Goal: Task Accomplishment & Management: Manage account settings

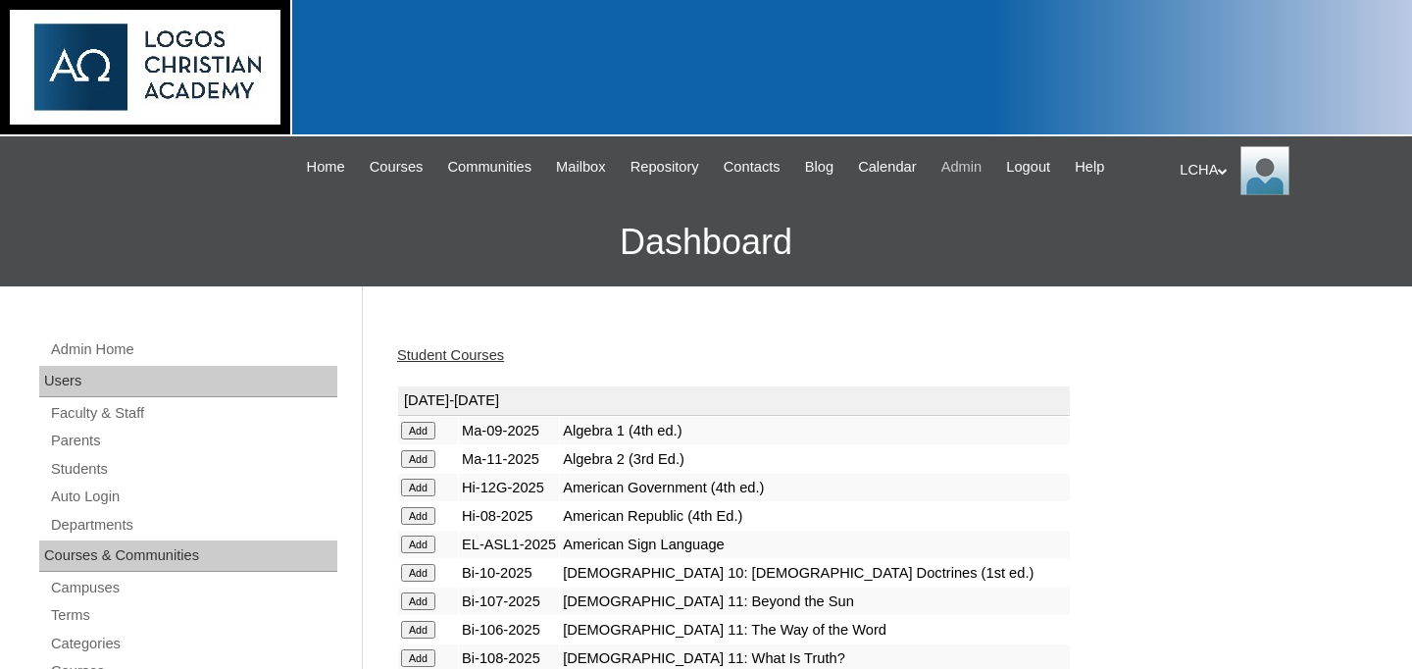
click at [982, 174] on span "Admin" at bounding box center [961, 167] width 41 height 23
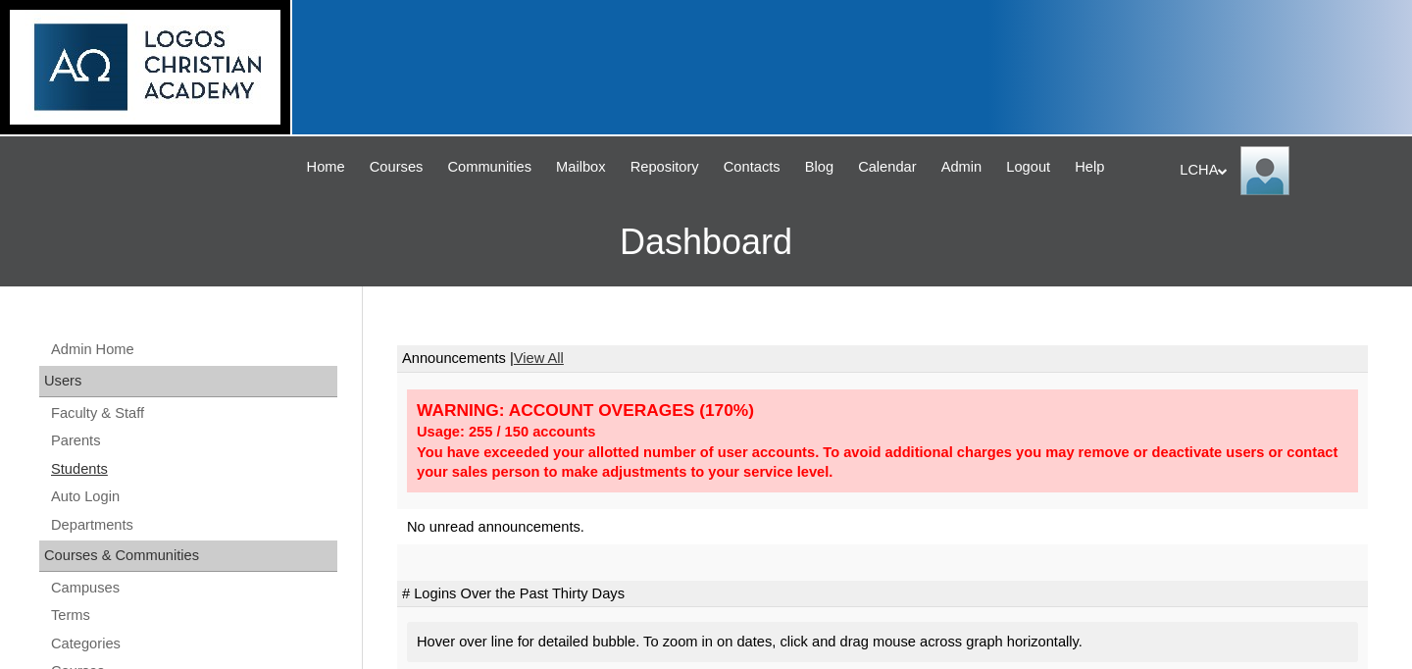
click at [85, 467] on link "Students" at bounding box center [193, 469] width 288 height 25
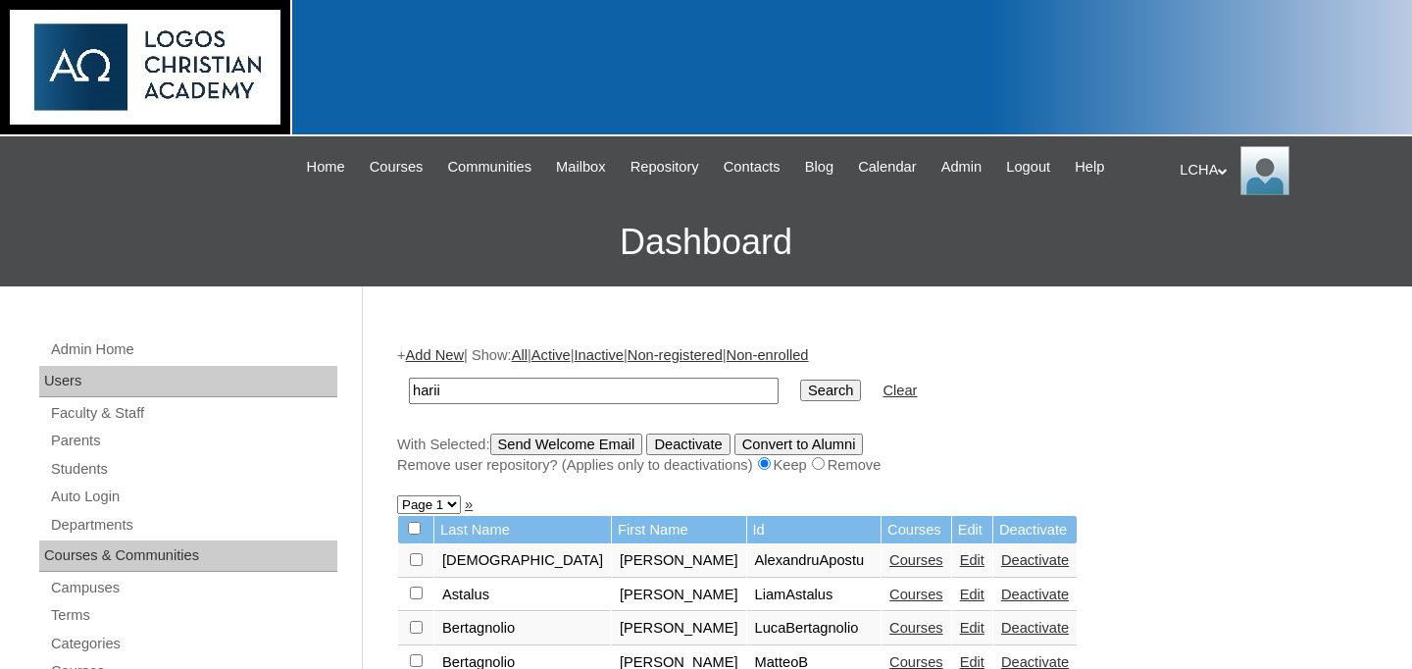
type input "harii"
click at [800, 379] on input "Search" at bounding box center [830, 390] width 61 height 22
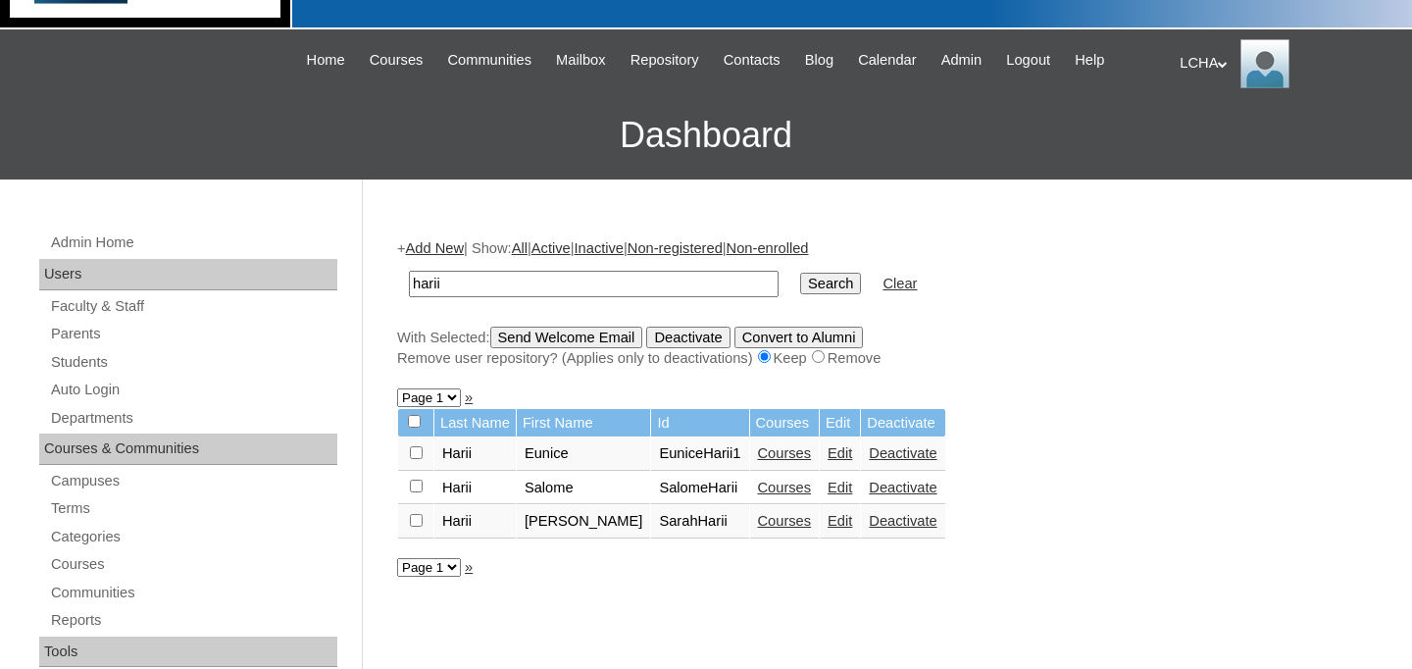
scroll to position [133, 0]
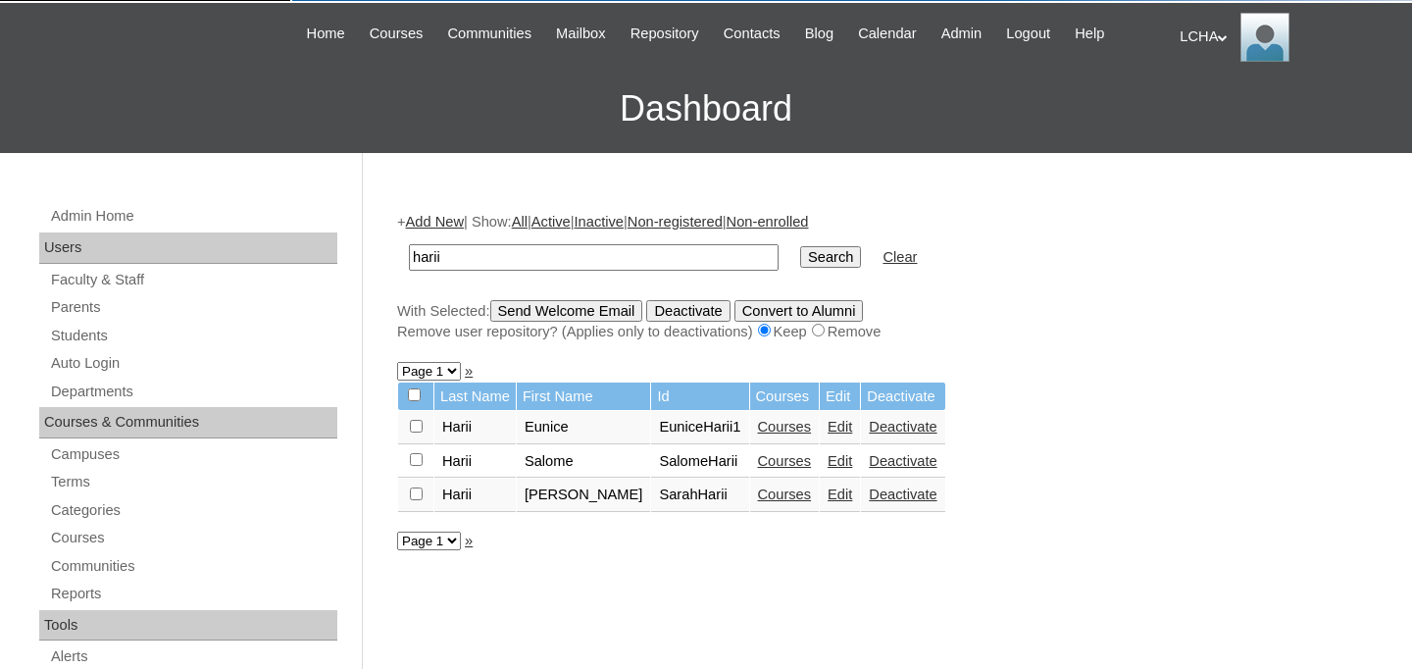
click at [758, 432] on link "Courses" at bounding box center [785, 427] width 54 height 16
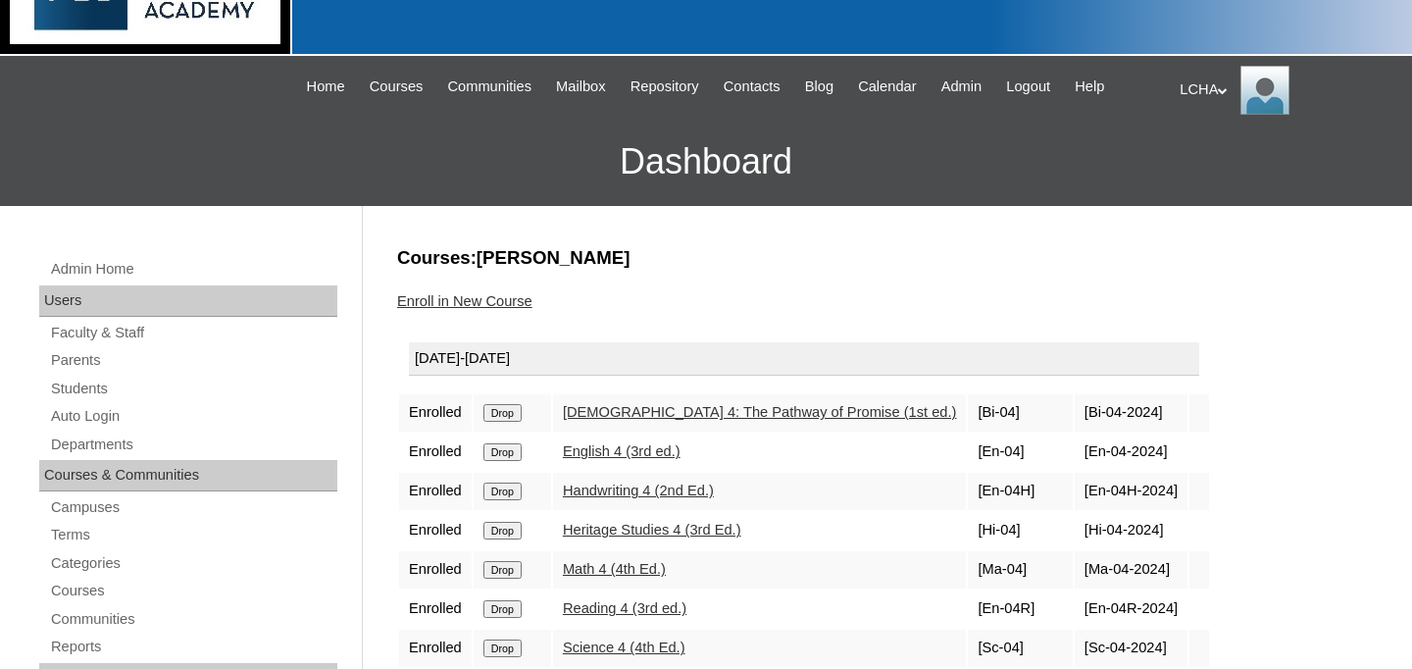
scroll to position [235, 0]
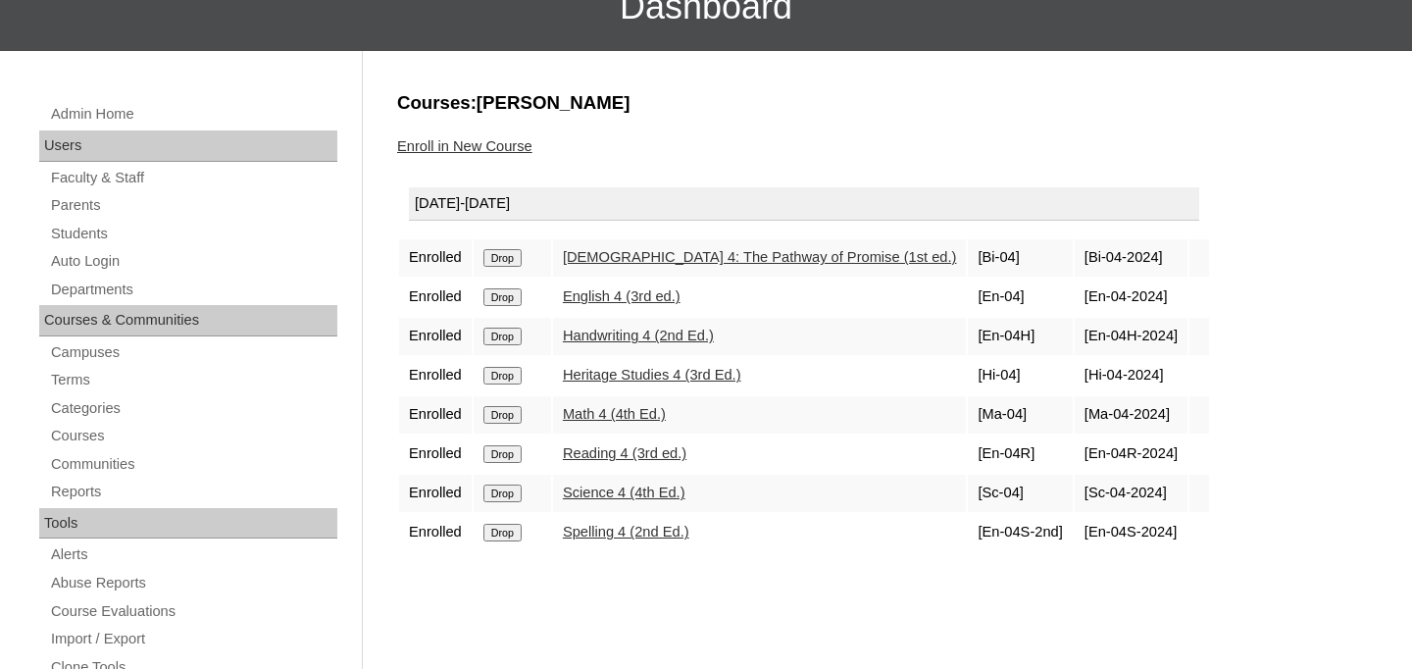
click at [516, 261] on input "Drop" at bounding box center [502, 258] width 38 height 18
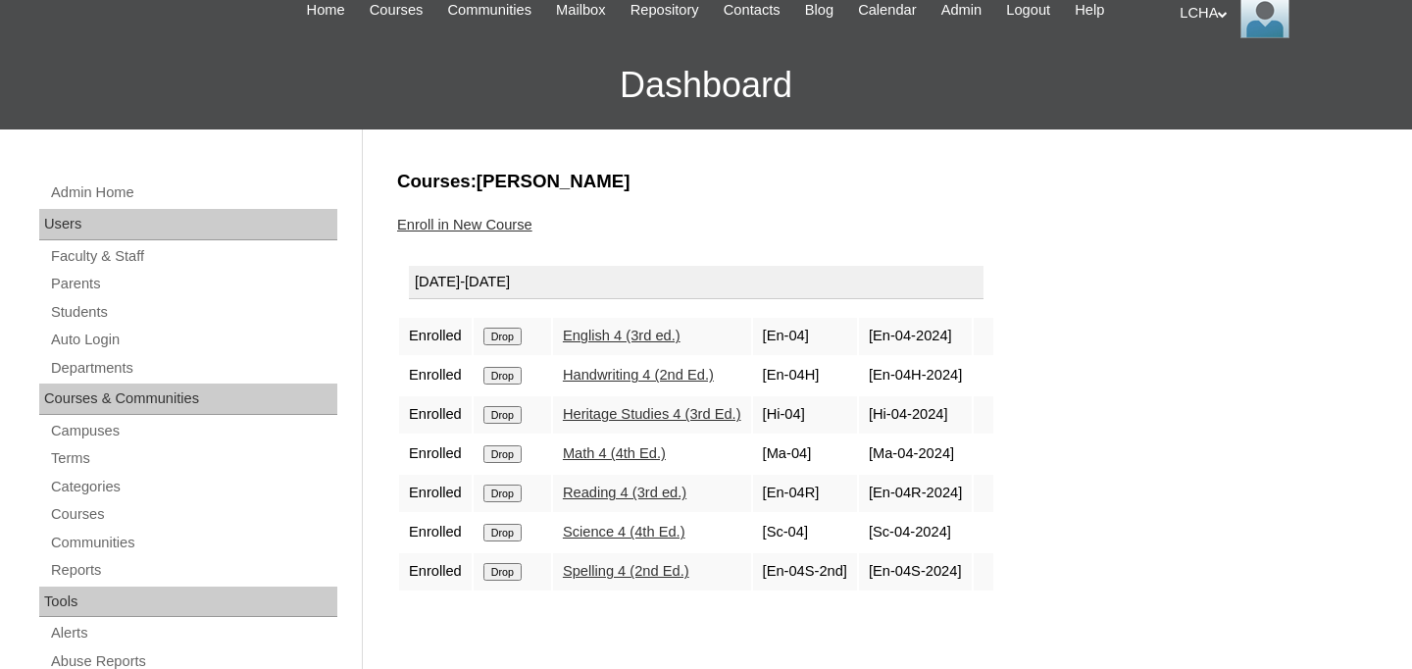
scroll to position [202, 0]
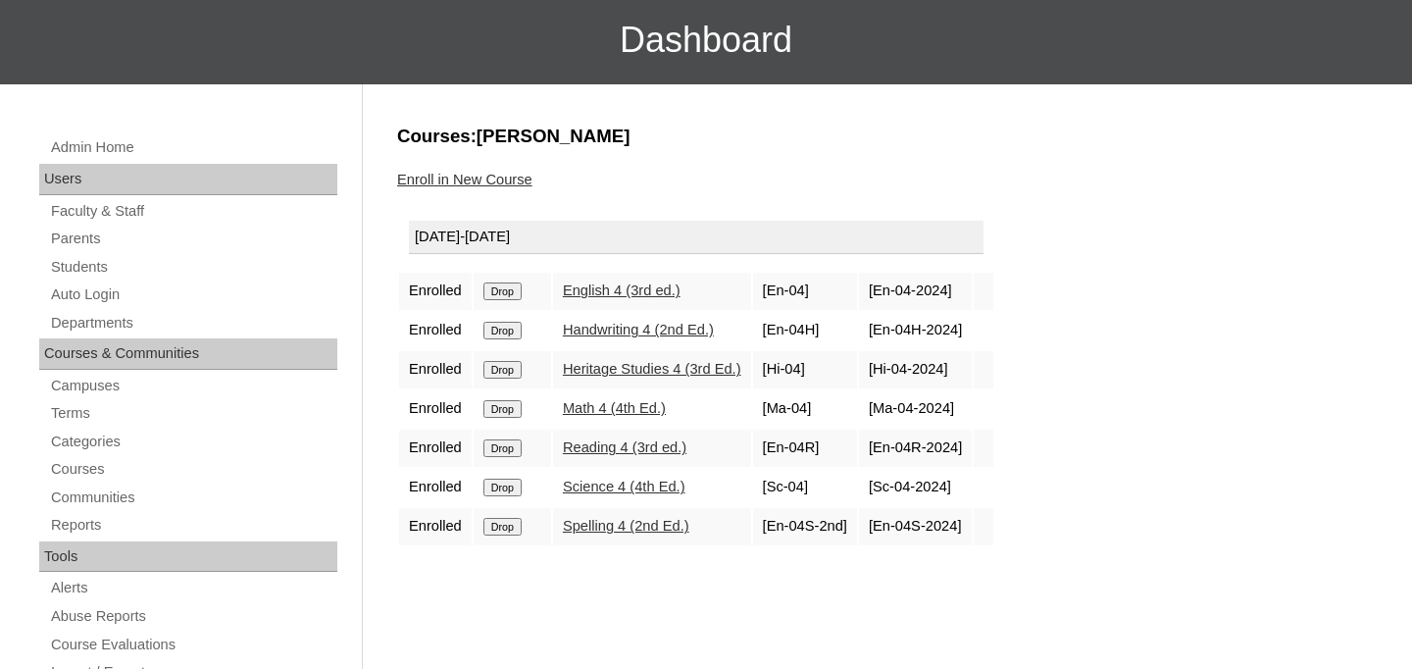
click at [474, 175] on link "Enroll in New Course" at bounding box center [464, 180] width 135 height 16
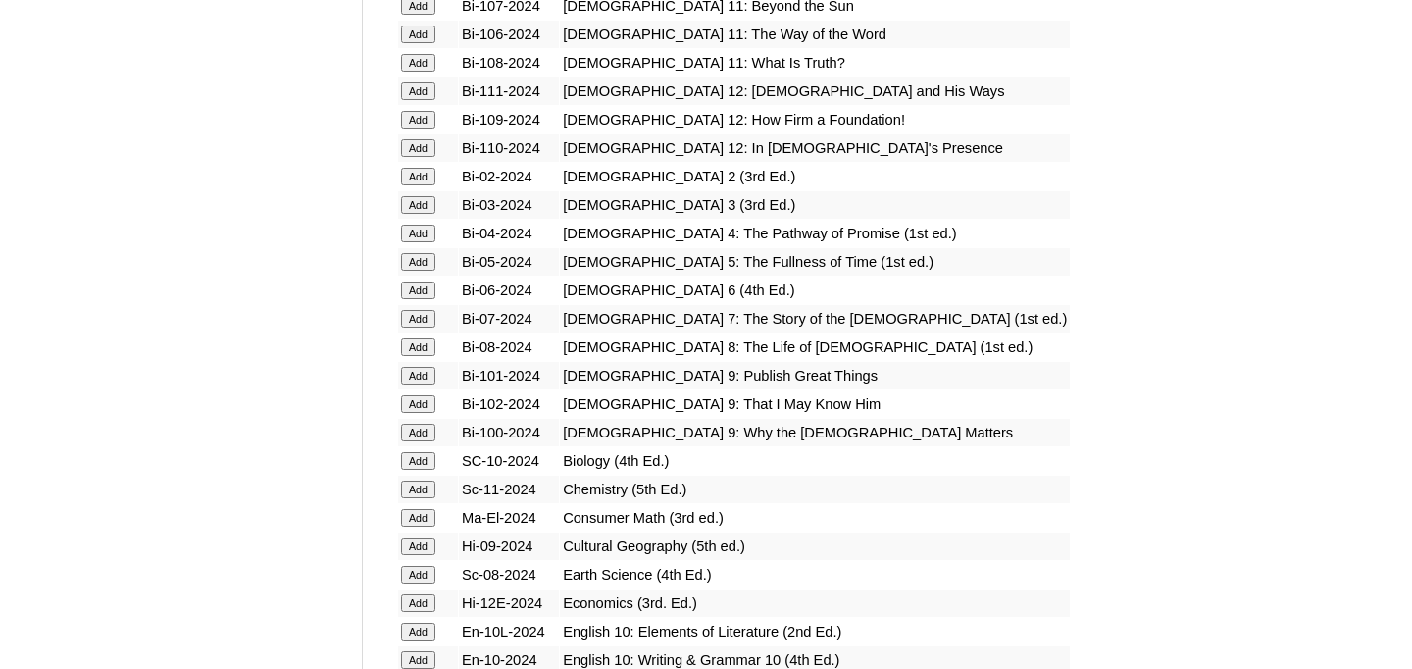
scroll to position [3329, 0]
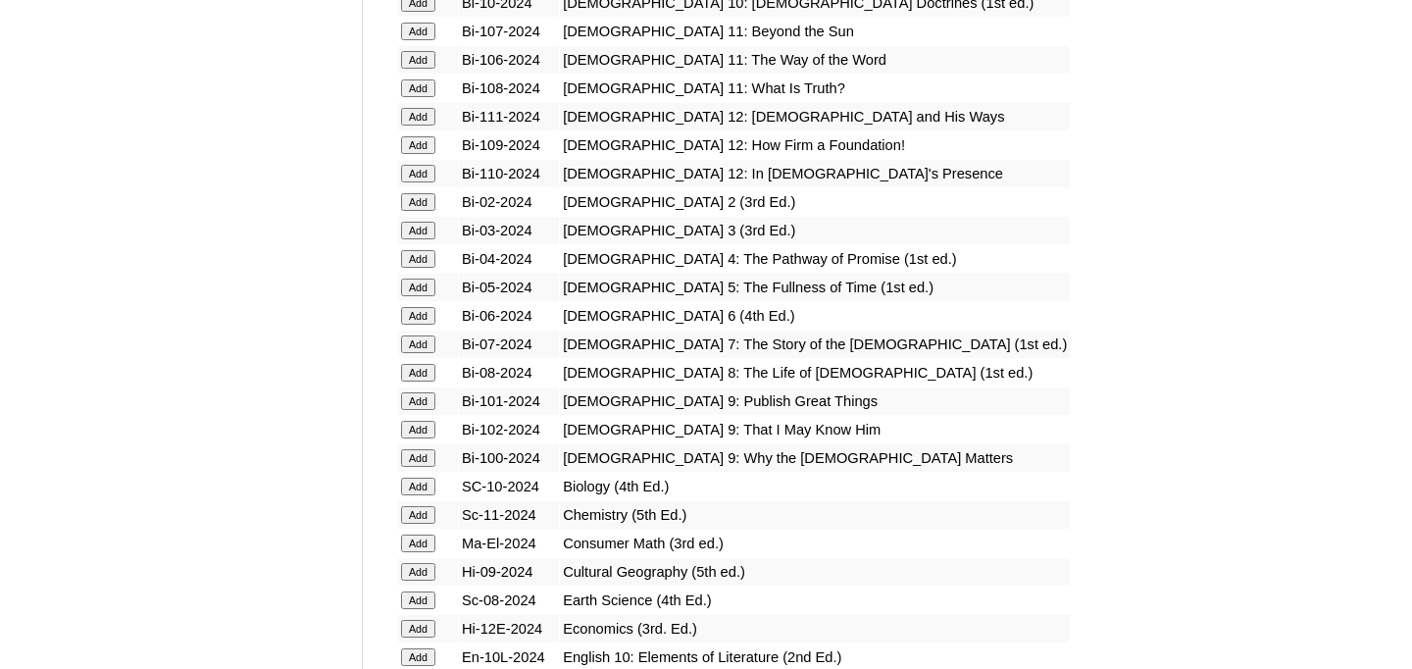
click at [423, 259] on input "Add" at bounding box center [418, 259] width 34 height 18
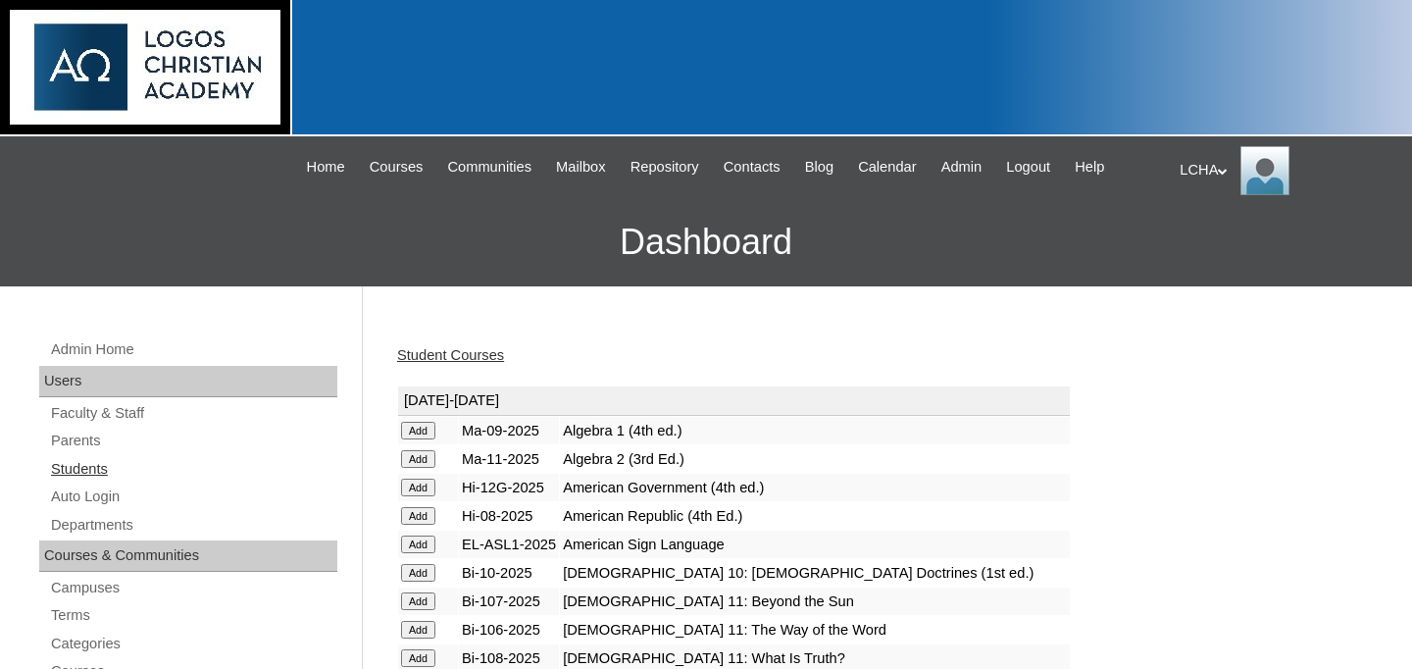
click at [97, 473] on link "Students" at bounding box center [193, 469] width 288 height 25
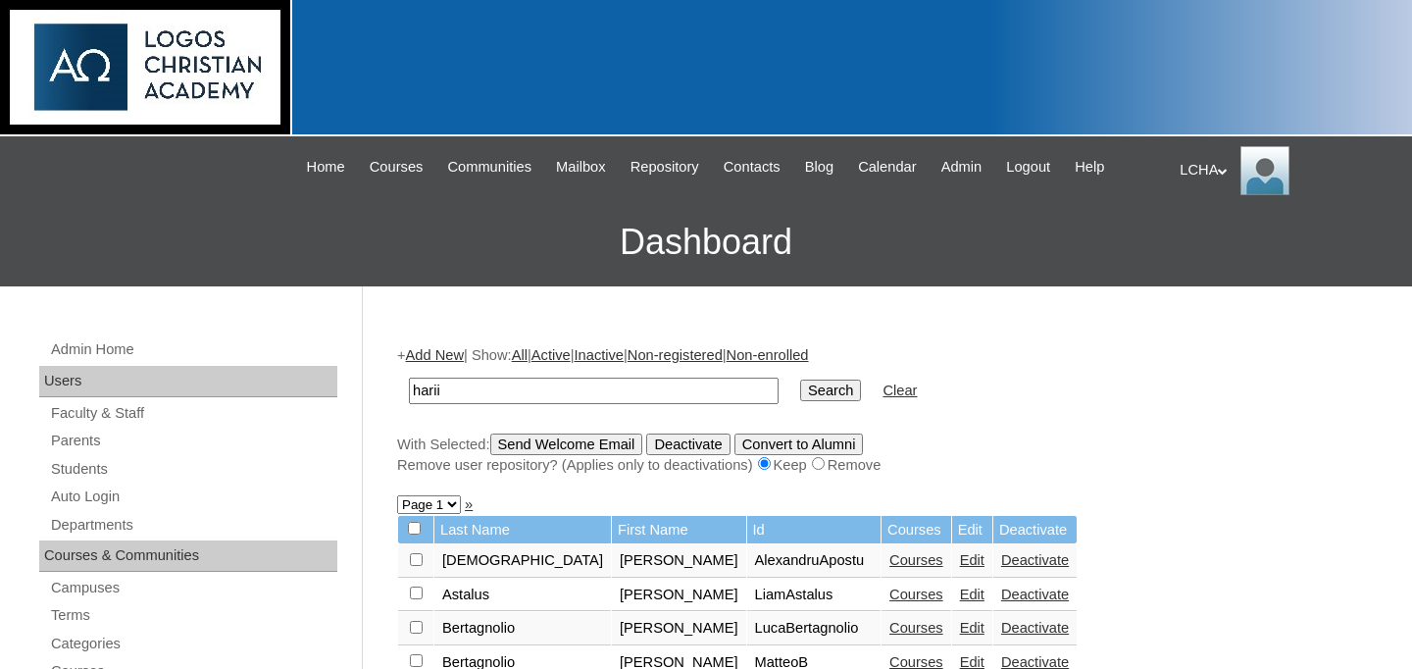
type input "harii"
click at [800, 379] on input "Search" at bounding box center [830, 390] width 61 height 22
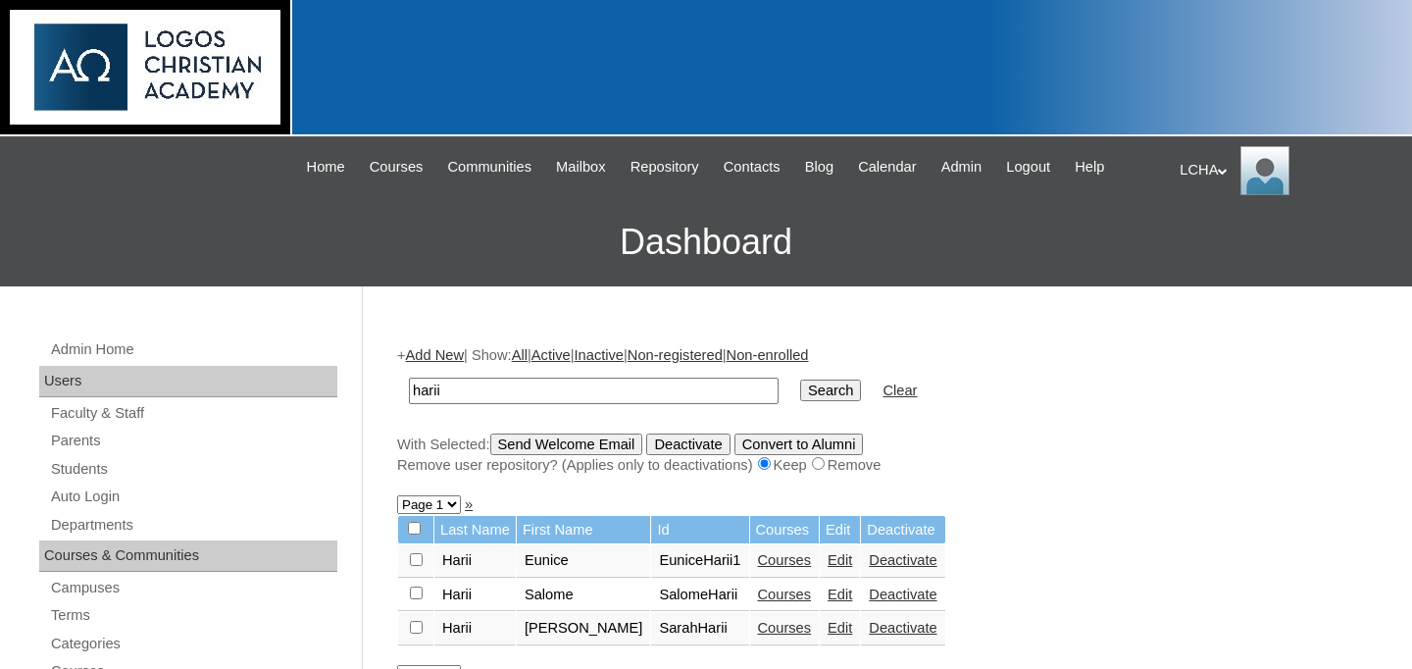
click at [1033, 412] on form "harii Search Clear" at bounding box center [882, 391] width 971 height 50
